Goal: Transaction & Acquisition: Purchase product/service

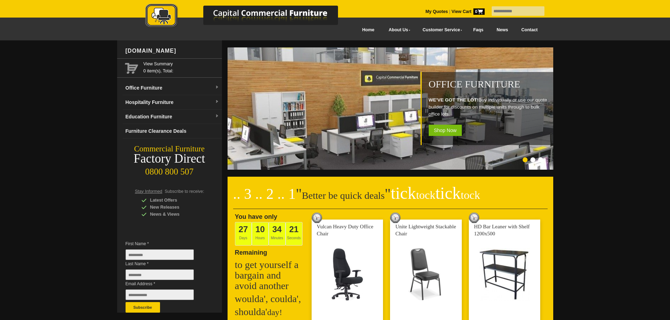
click at [525, 10] on input "text" at bounding box center [518, 10] width 53 height 9
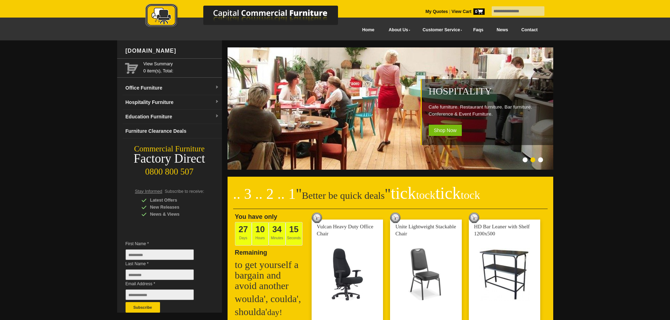
type input "**********"
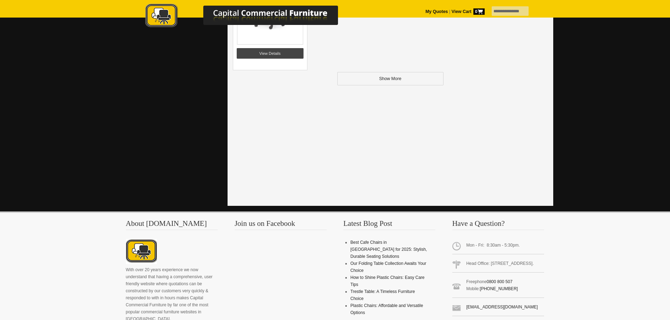
scroll to position [1000, 0]
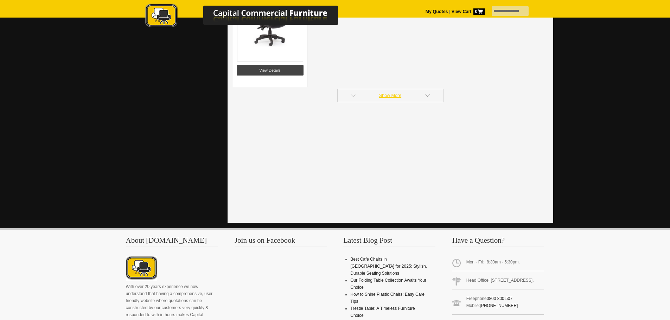
click at [383, 91] on link "Show More" at bounding box center [390, 95] width 106 height 13
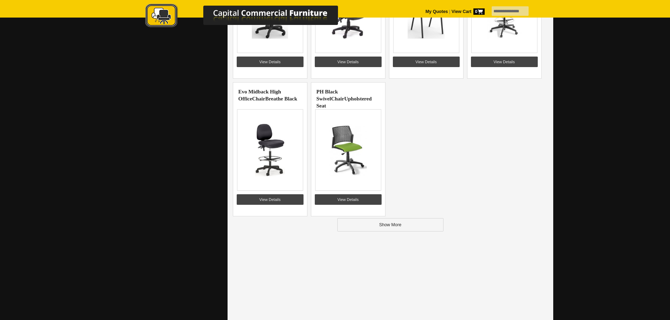
scroll to position [1753, 0]
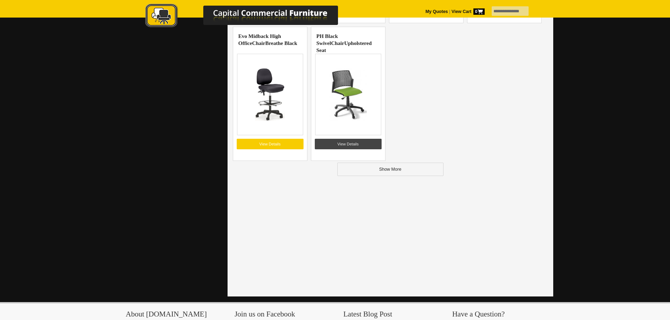
click at [262, 142] on link "View Details" at bounding box center [270, 144] width 67 height 11
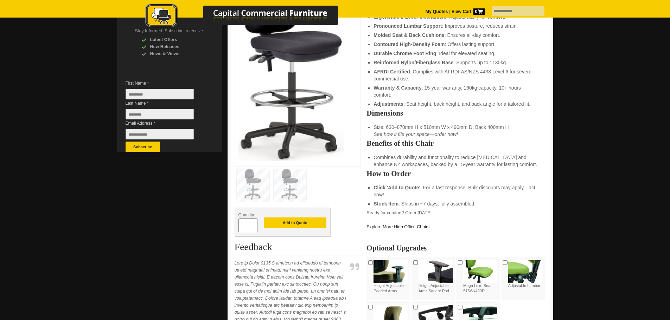
scroll to position [162, 0]
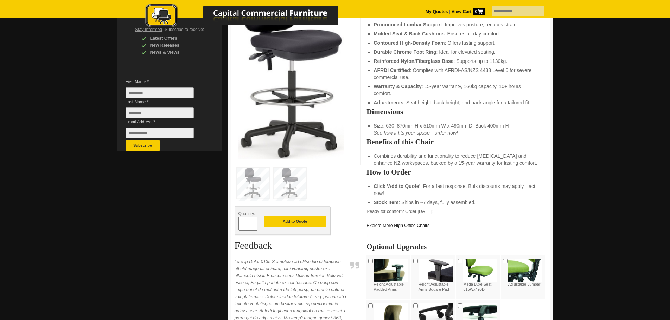
click at [286, 178] on img at bounding box center [290, 183] width 33 height 31
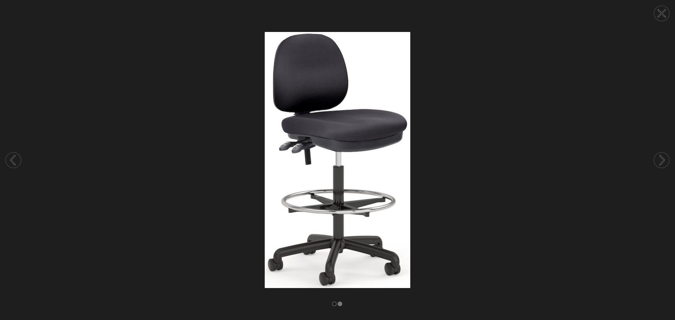
click at [660, 12] on icon at bounding box center [662, 13] width 7 height 7
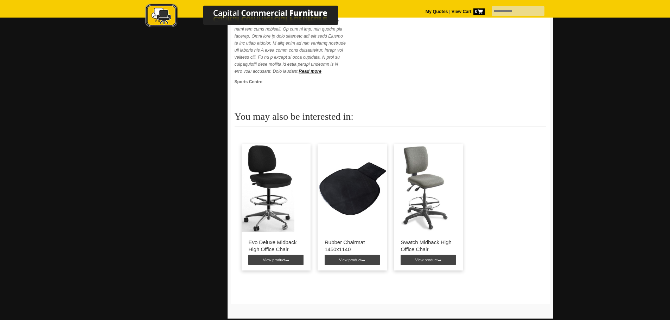
scroll to position [495, 0]
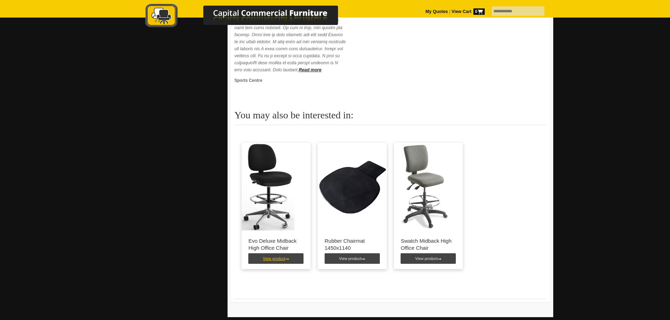
click at [280, 264] on link "View product" at bounding box center [275, 259] width 55 height 11
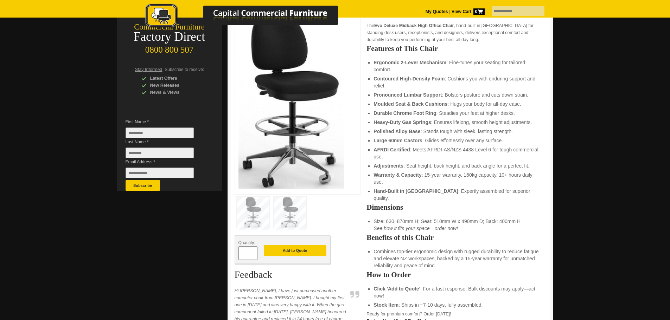
scroll to position [121, 0]
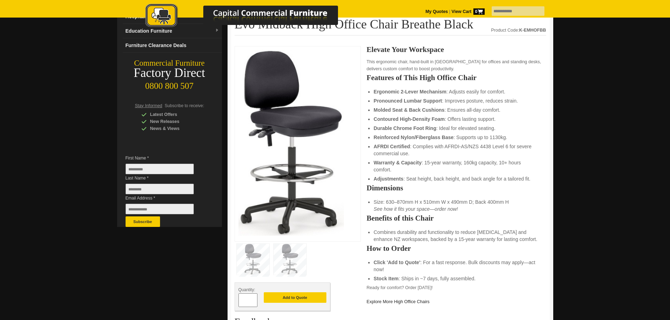
scroll to position [8, 0]
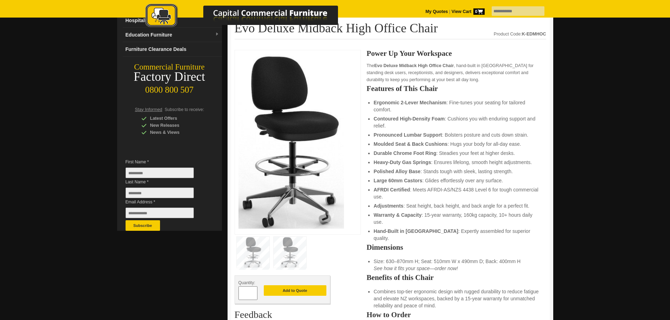
scroll to position [91, 0]
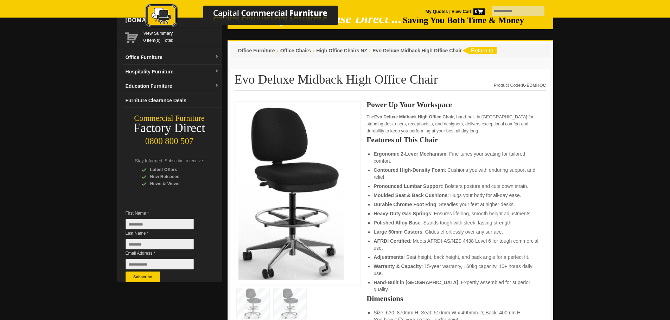
scroll to position [24, 0]
